Goal: Task Accomplishment & Management: Complete application form

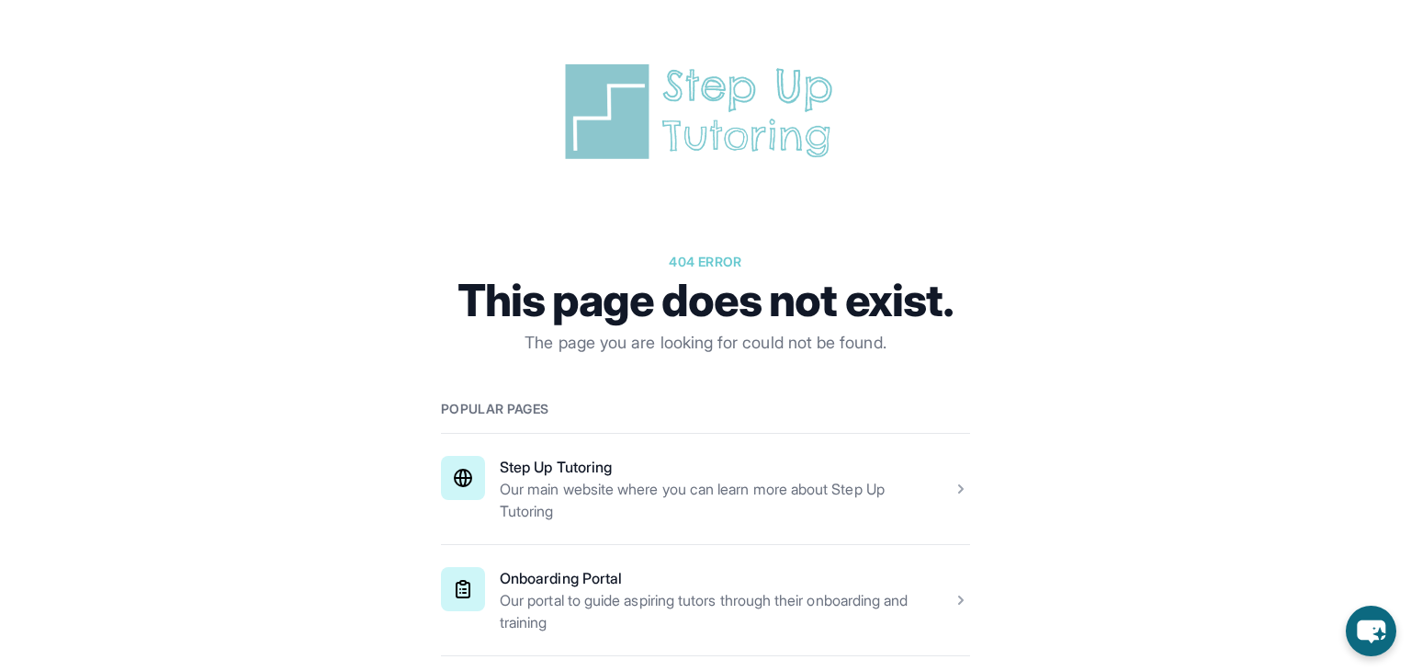
click at [631, 602] on span at bounding box center [705, 600] width 529 height 110
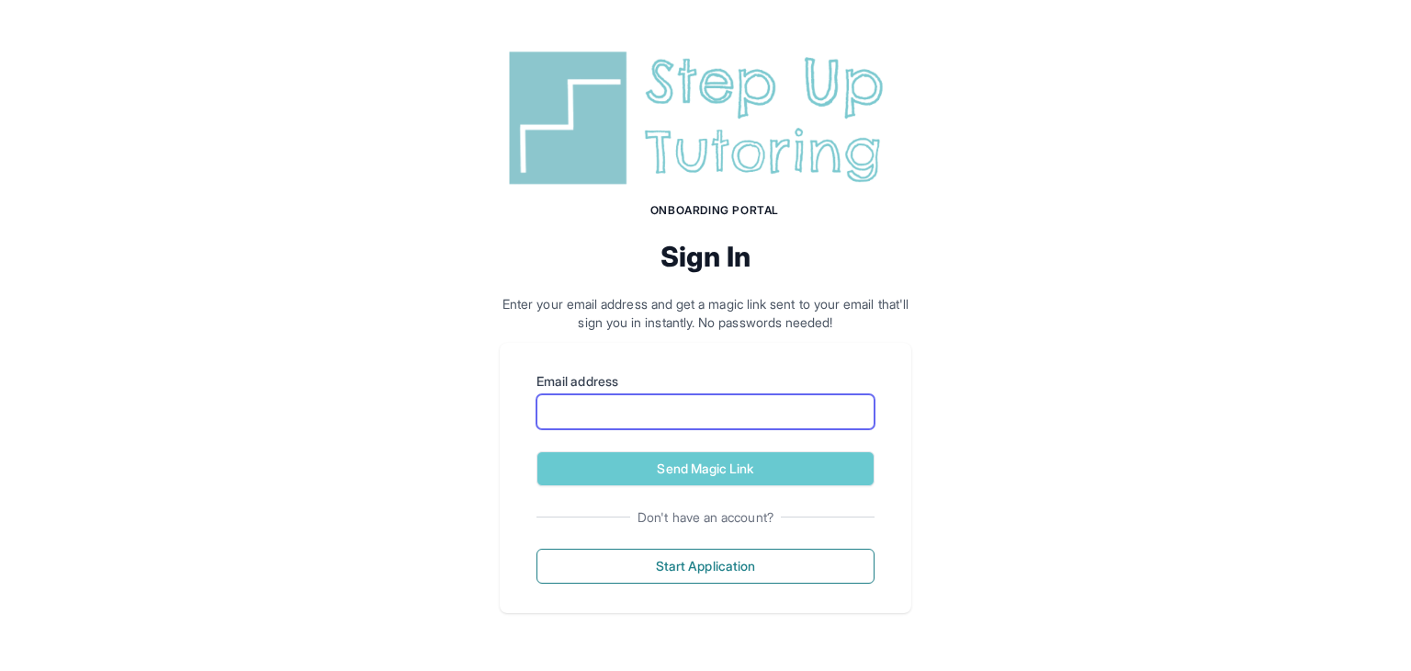
click at [769, 400] on input "Email address" at bounding box center [706, 411] width 338 height 35
type input "**********"
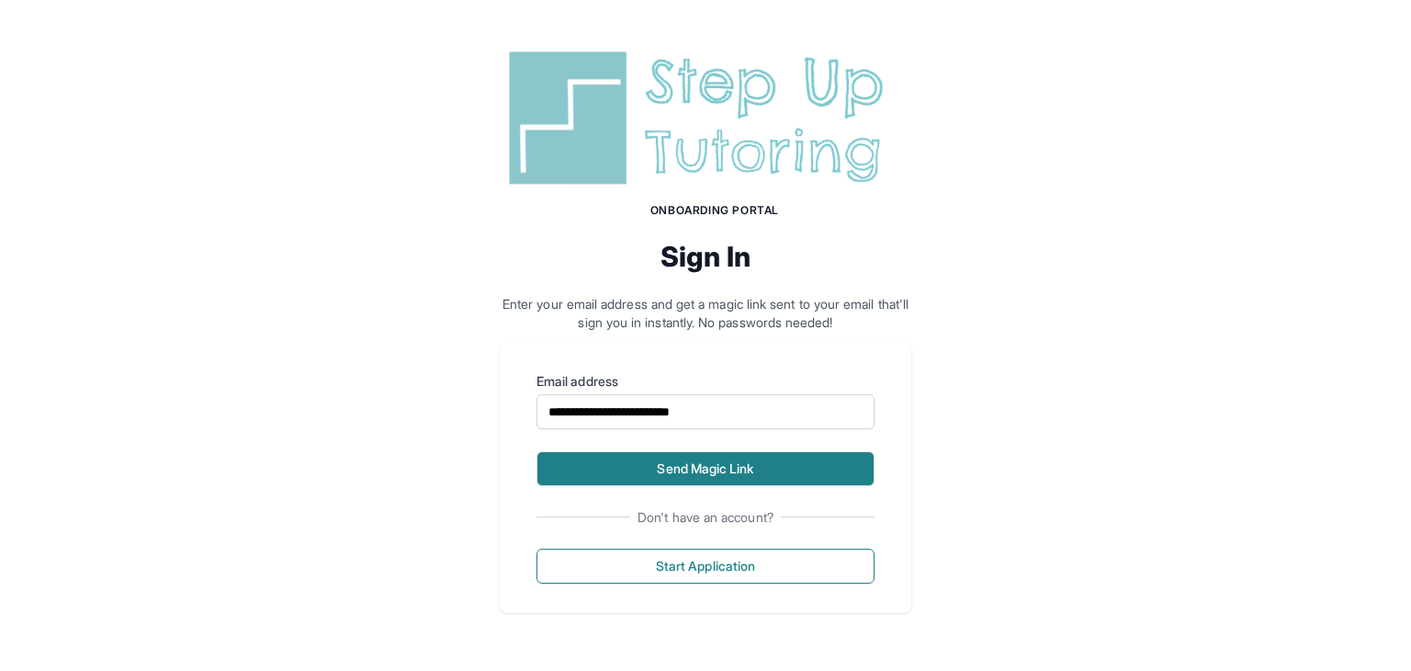
click at [696, 472] on button "Send Magic Link" at bounding box center [706, 468] width 338 height 35
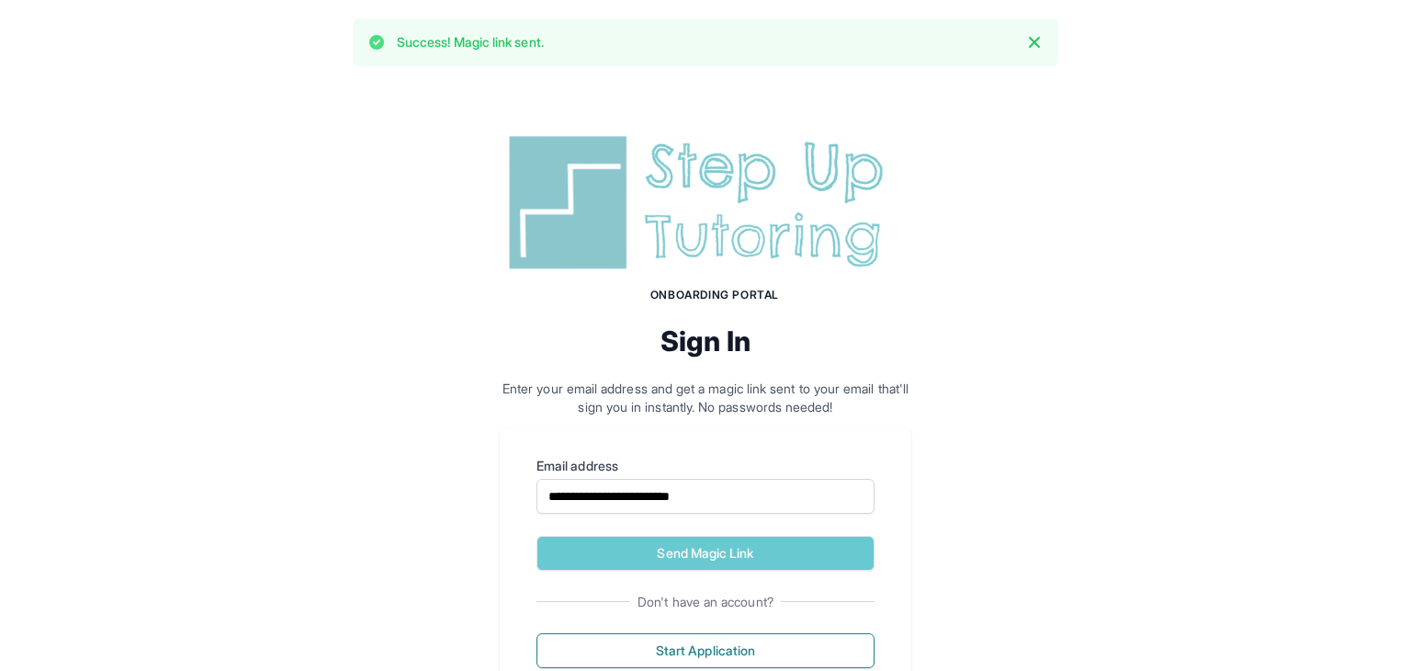
scroll to position [21, 0]
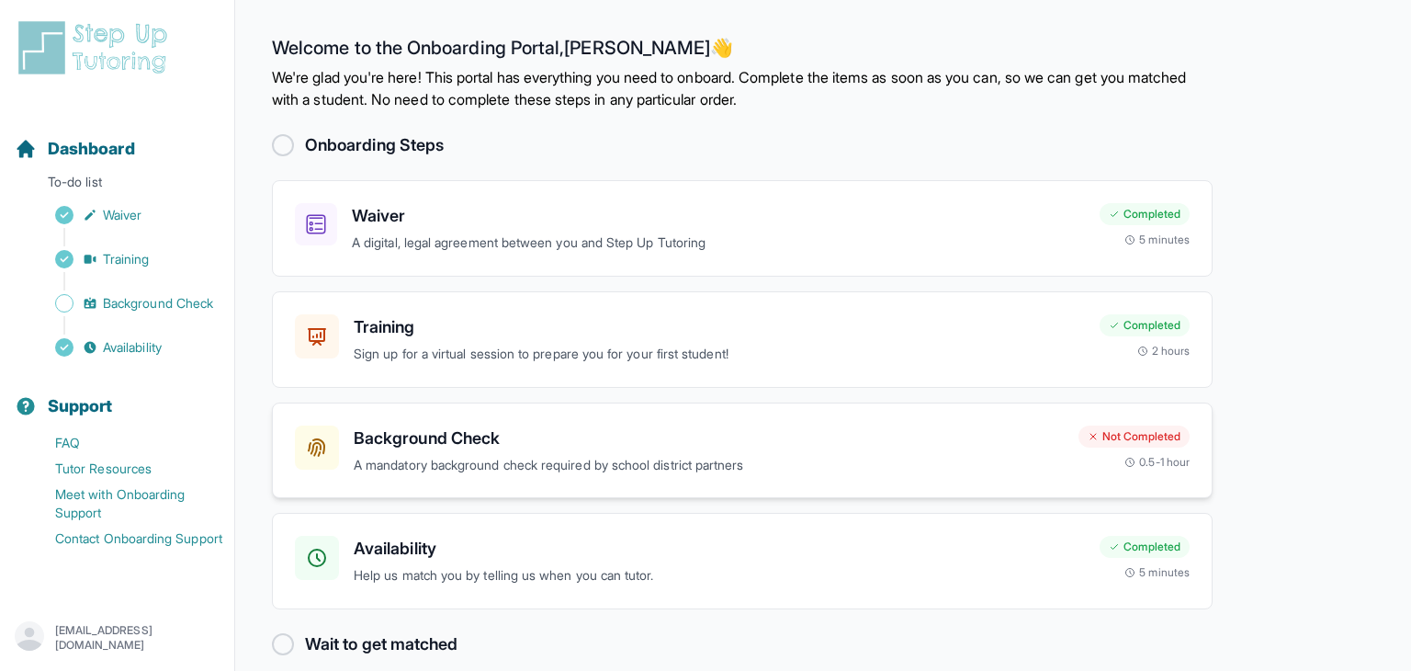
click at [682, 458] on p "A mandatory background check required by school district partners" at bounding box center [709, 465] width 710 height 21
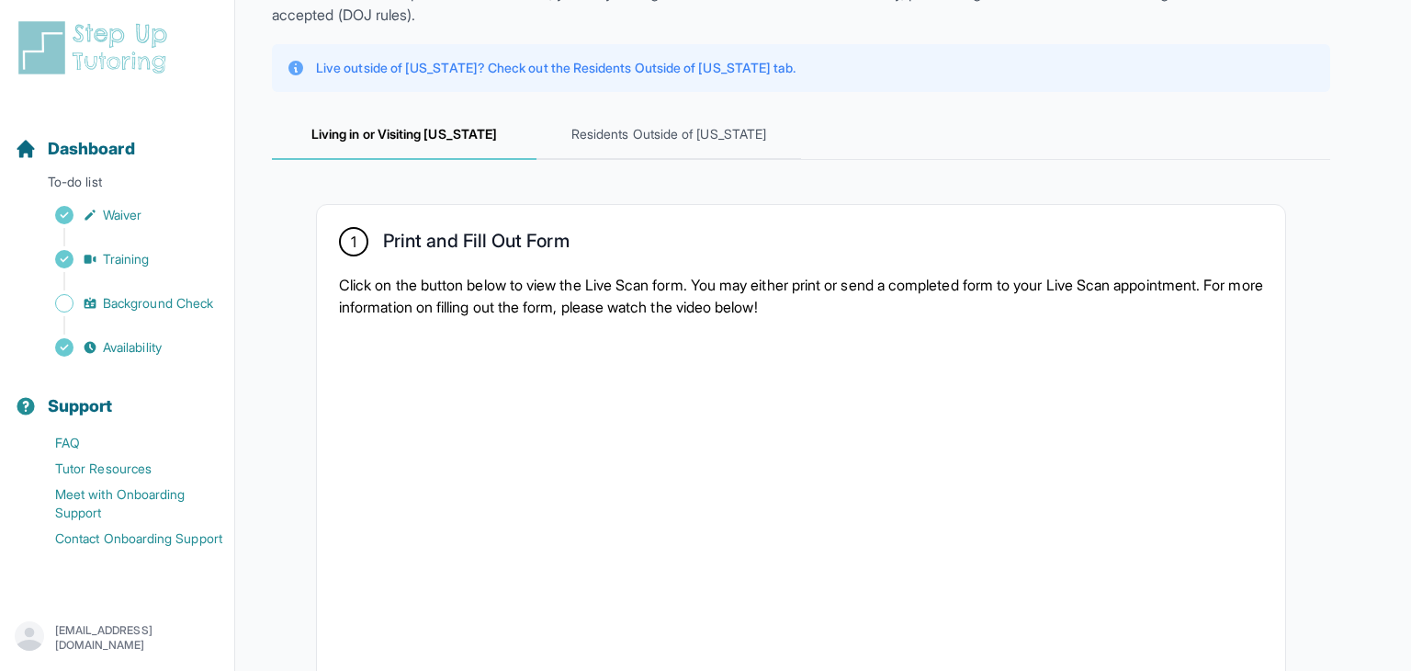
scroll to position [177, 0]
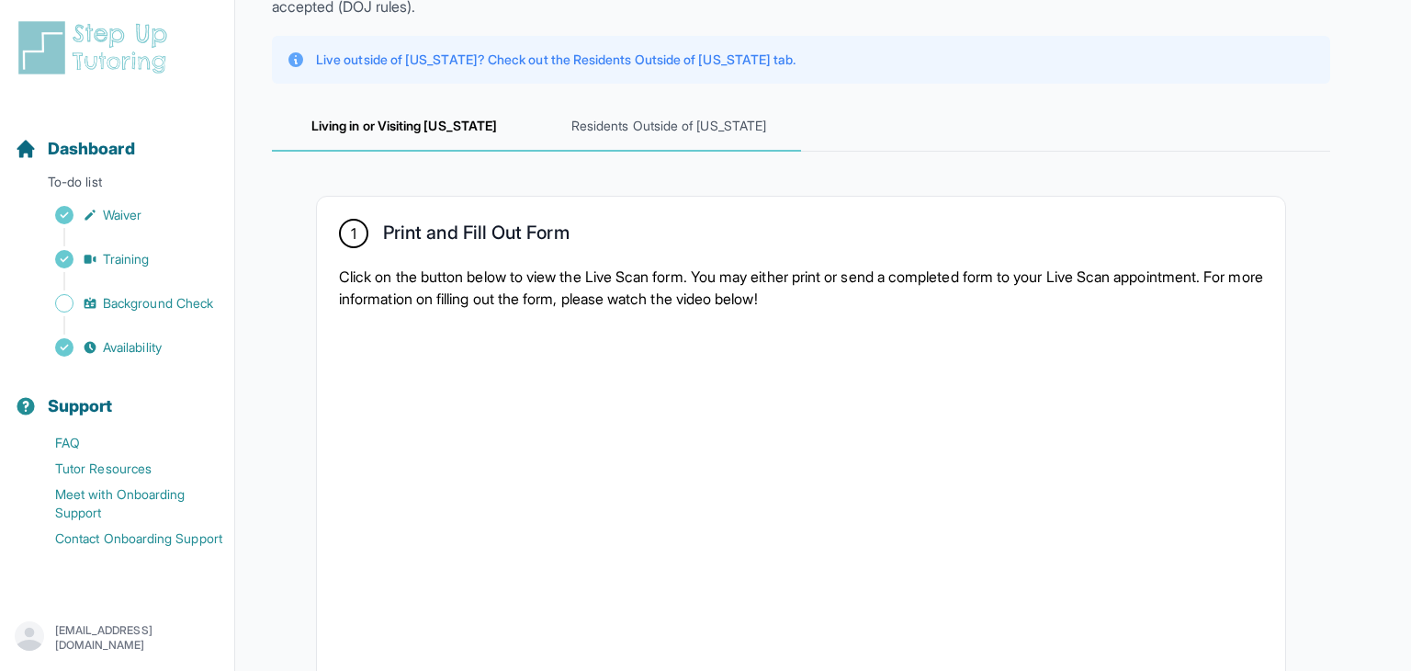
click at [704, 128] on span "Residents Outside of California" at bounding box center [669, 127] width 265 height 50
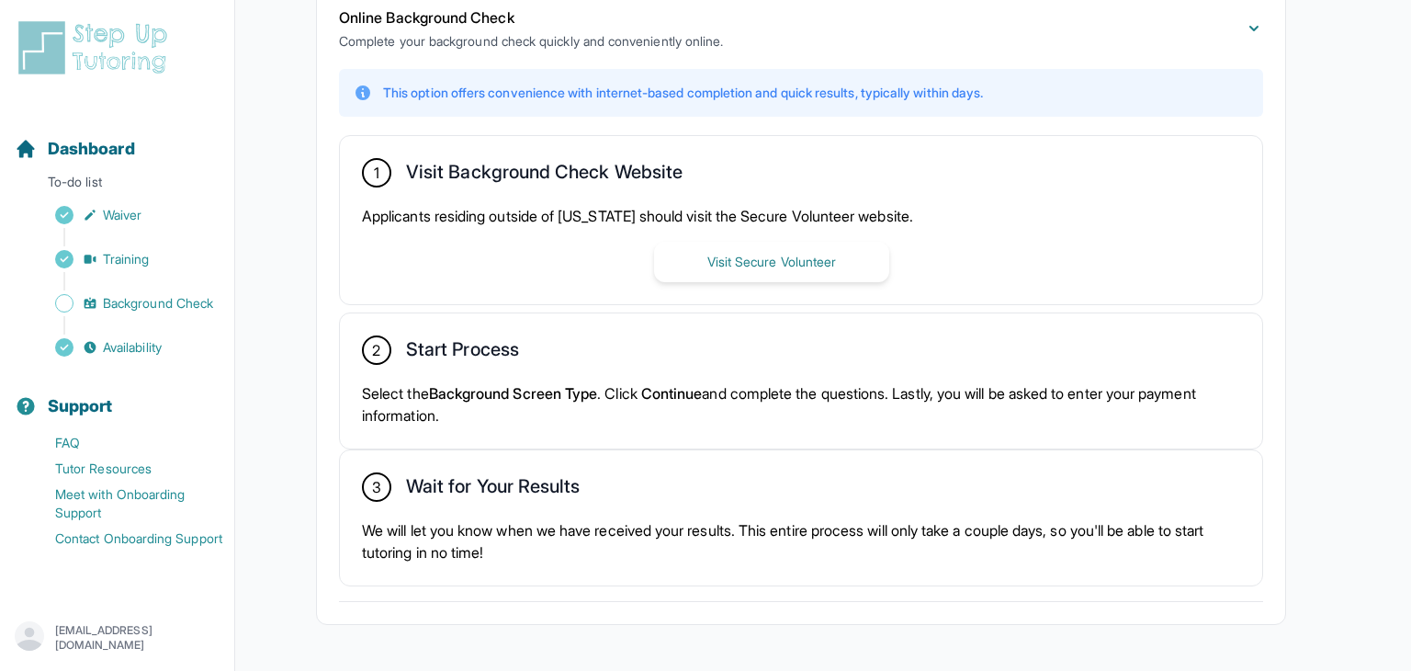
scroll to position [435, 0]
click at [755, 261] on button "Visit Secure Volunteer" at bounding box center [771, 261] width 235 height 40
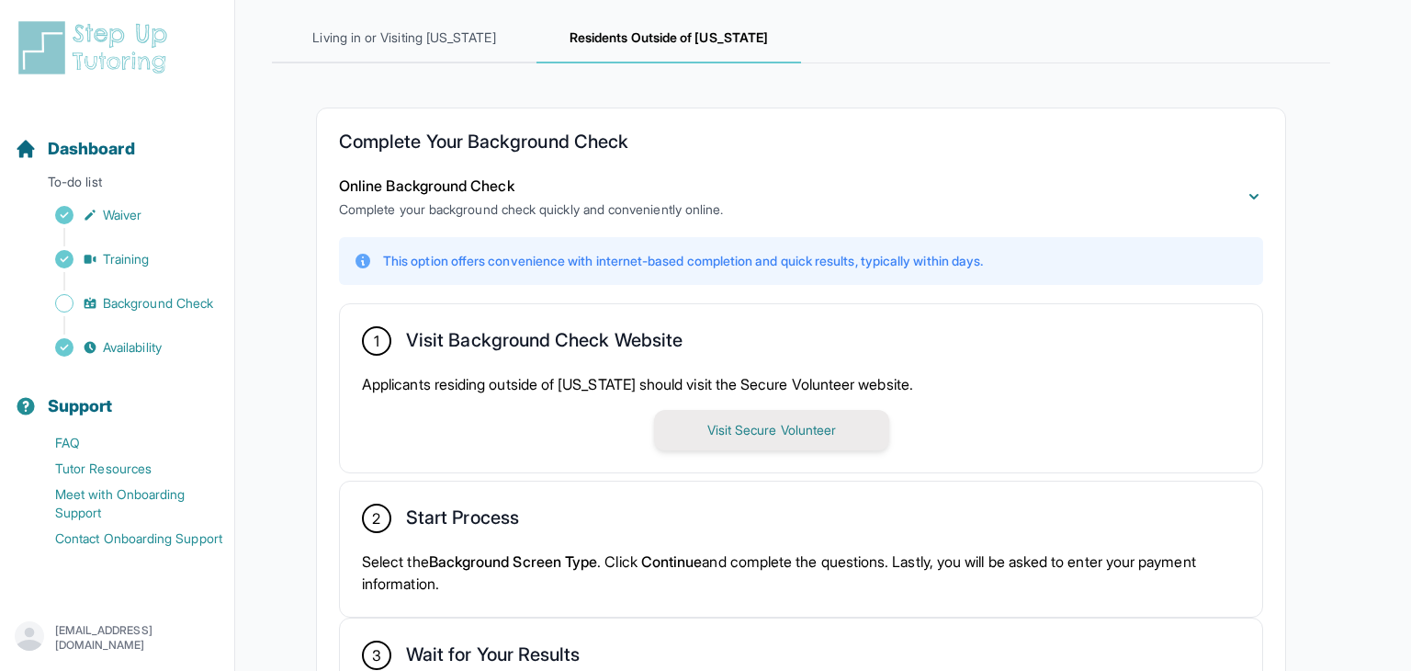
scroll to position [264, 0]
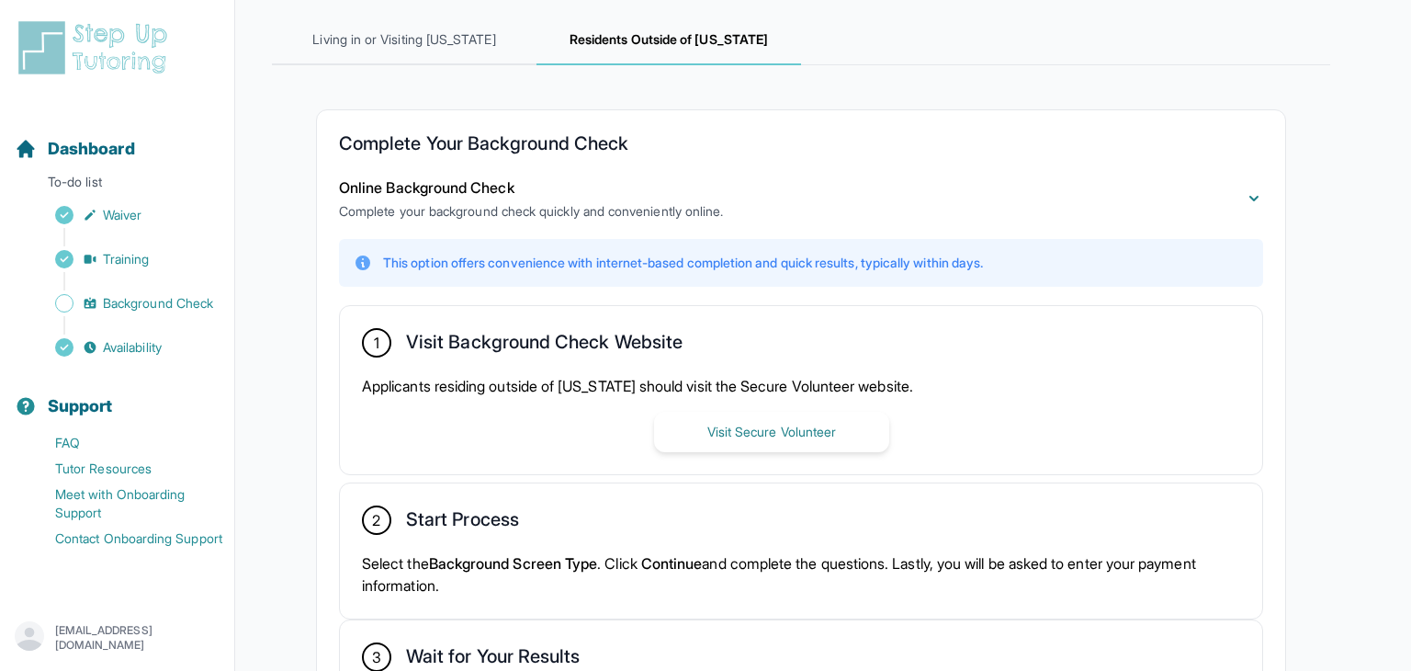
click at [158, 362] on nav "Dashboard To-do list Waiver Training Background Check Availability Support FAQ …" at bounding box center [117, 349] width 234 height 485
click at [138, 345] on span "Availability" at bounding box center [132, 347] width 59 height 18
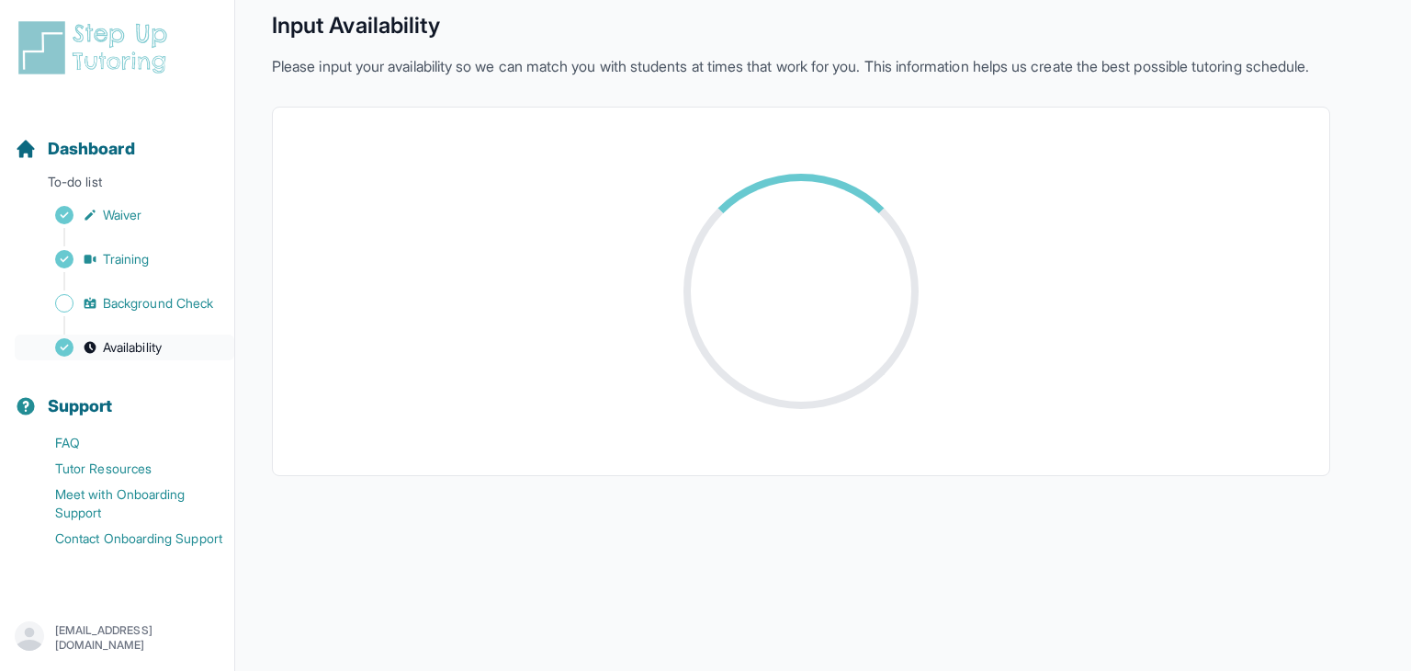
scroll to position [264, 0]
